Goal: Transaction & Acquisition: Purchase product/service

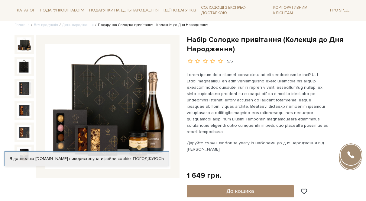
scroll to position [50, 0]
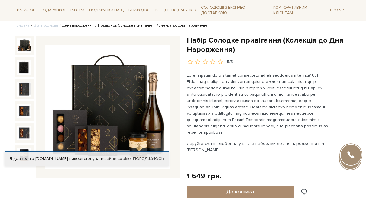
click at [76, 26] on link "День народження" at bounding box center [77, 25] width 31 height 5
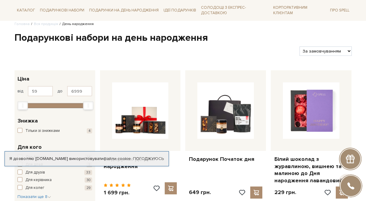
scroll to position [52, 0]
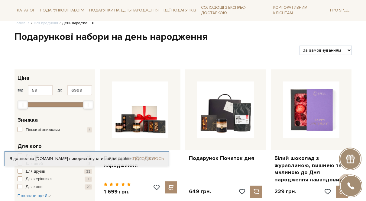
click at [151, 156] on link "Погоджуюсь" at bounding box center [148, 158] width 31 height 5
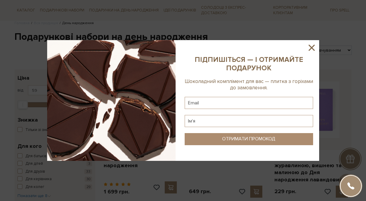
click at [310, 50] on icon at bounding box center [312, 48] width 6 height 6
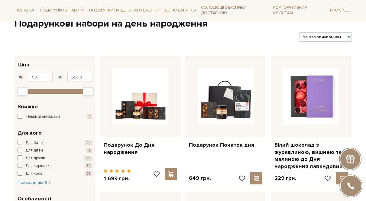
scroll to position [33, 0]
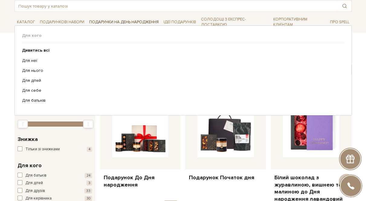
click at [120, 20] on span "Подарунки на День народження" at bounding box center [124, 22] width 74 height 9
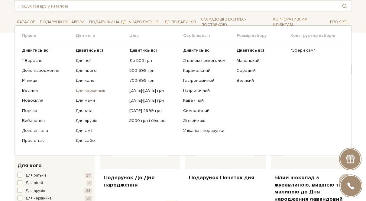
click at [90, 92] on link "Для керівників" at bounding box center [100, 90] width 49 height 5
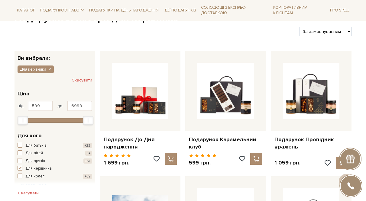
scroll to position [71, 0]
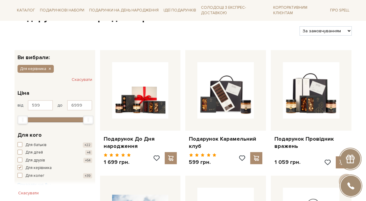
click at [323, 31] on select "За замовчуванням За Ціною (зростання) За Ціною (зменшення) Новинки За популярні…" at bounding box center [326, 30] width 52 height 9
select select "https://spellchocolate.com/our-productions/podarunkovi-box/gift-sets-for-the-ma…"
click at [300, 26] on select "За замовчуванням За Ціною (зростання) За Ціною (зменшення) Новинки За популярні…" at bounding box center [326, 30] width 52 height 9
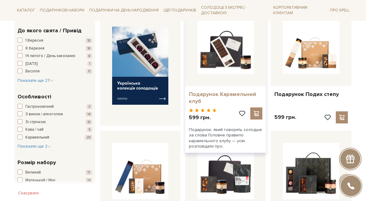
scroll to position [242, 0]
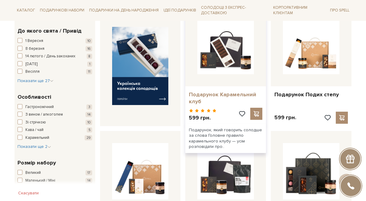
click at [193, 91] on link "Подарунок Карамельний клуб" at bounding box center [225, 98] width 73 height 14
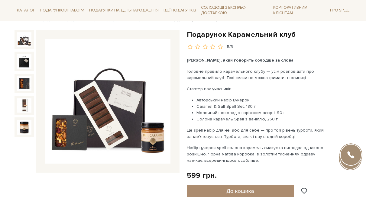
scroll to position [57, 0]
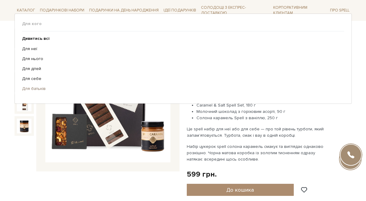
click at [35, 90] on link "Для батьків" at bounding box center [181, 88] width 318 height 5
